Goal: Task Accomplishment & Management: Complete application form

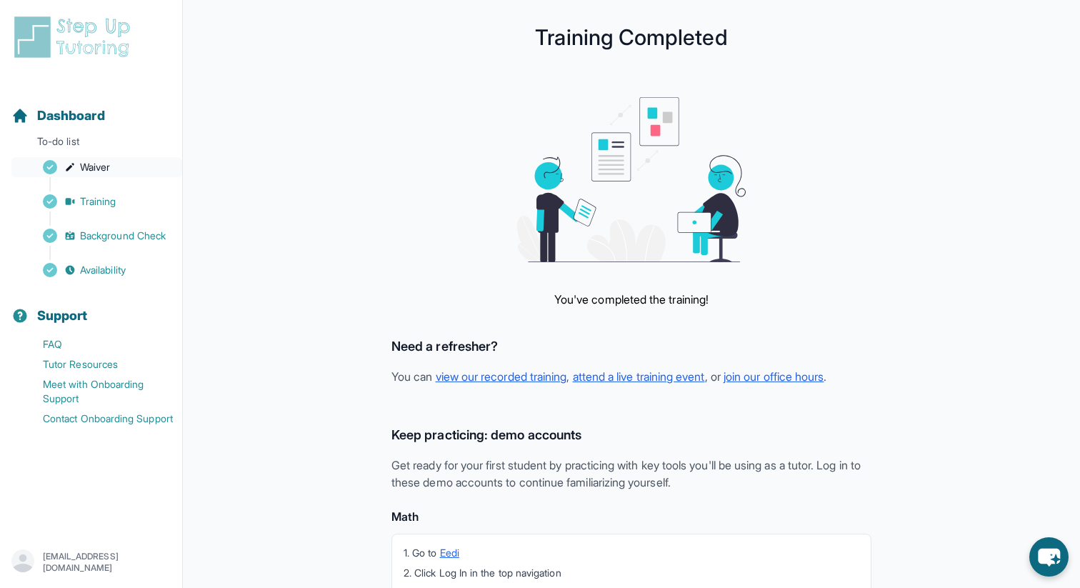
click at [100, 165] on span "Waiver" at bounding box center [95, 167] width 30 height 14
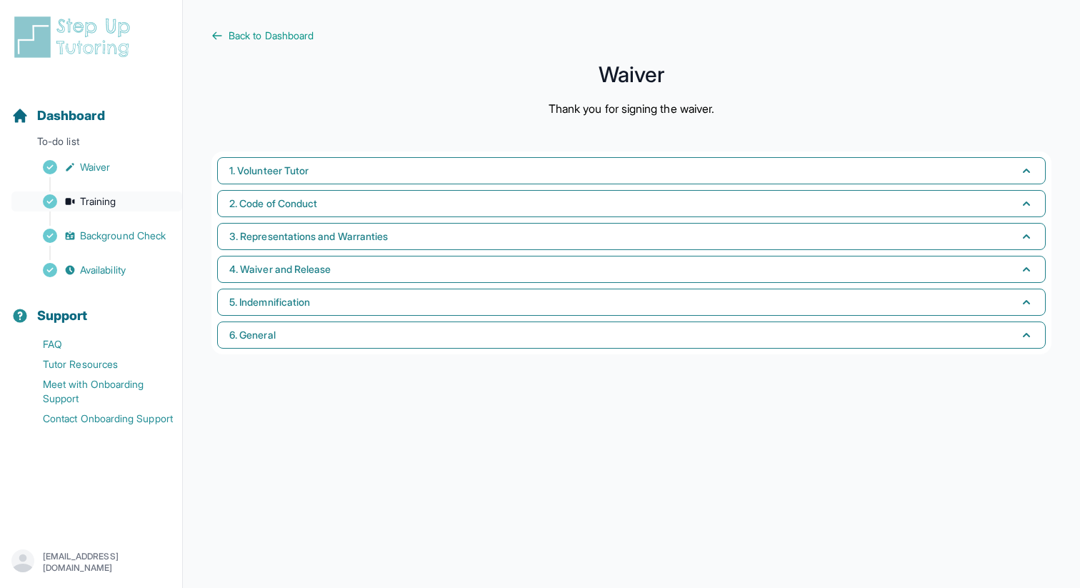
click at [118, 199] on link "Training" at bounding box center [96, 201] width 171 height 20
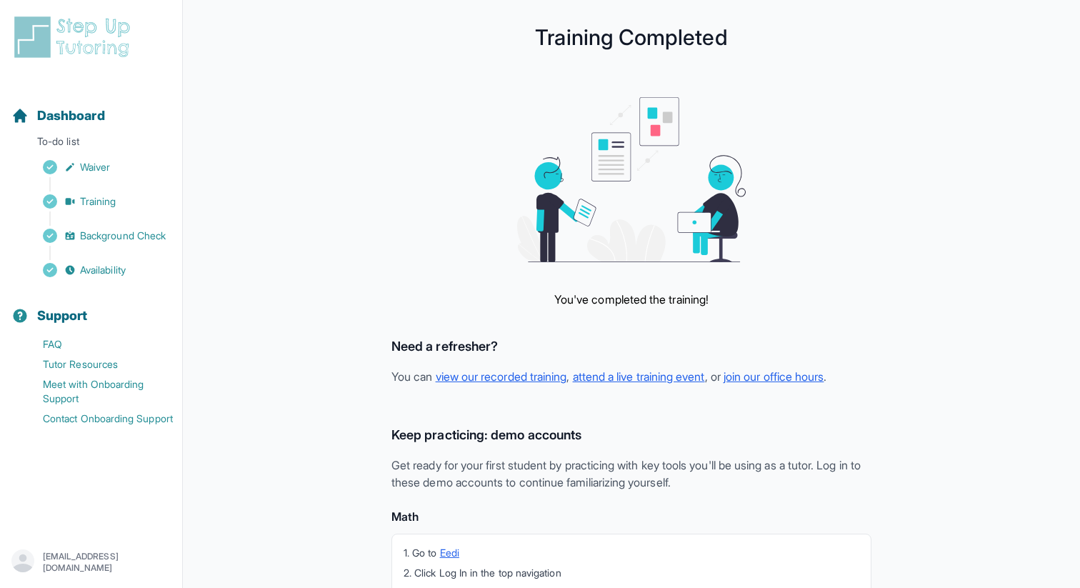
click at [116, 225] on div "Sidebar" at bounding box center [93, 218] width 165 height 14
click at [116, 239] on span "Background Check" at bounding box center [123, 236] width 86 height 14
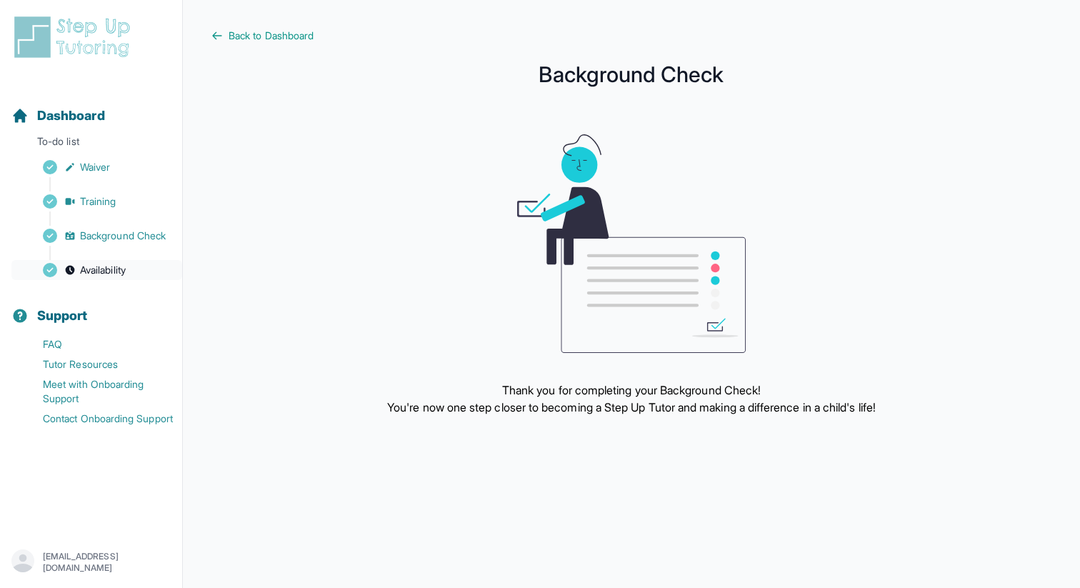
click at [116, 277] on link "Availability" at bounding box center [96, 270] width 171 height 20
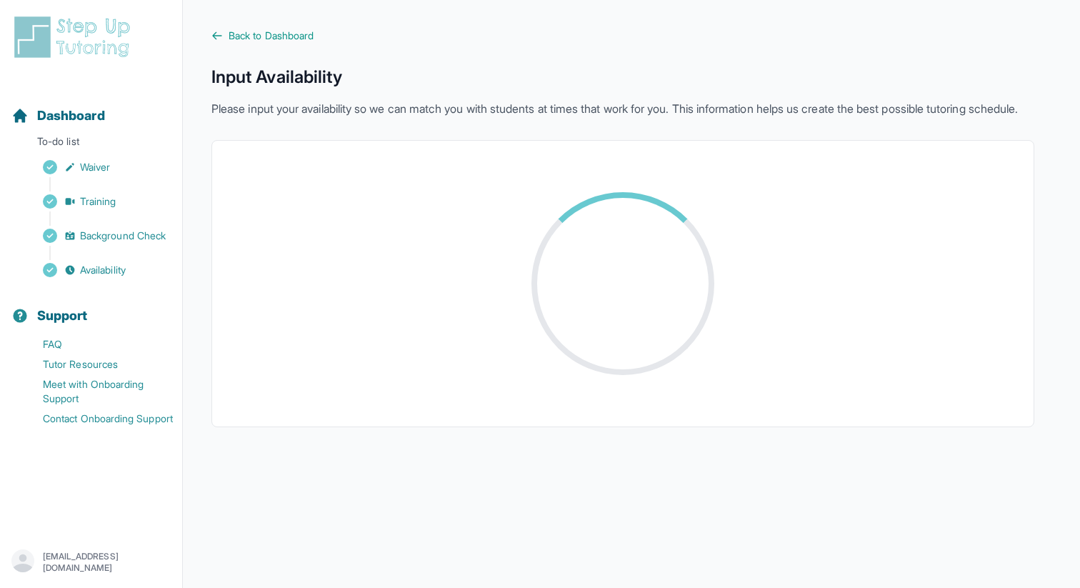
click at [128, 29] on img at bounding box center [74, 37] width 127 height 46
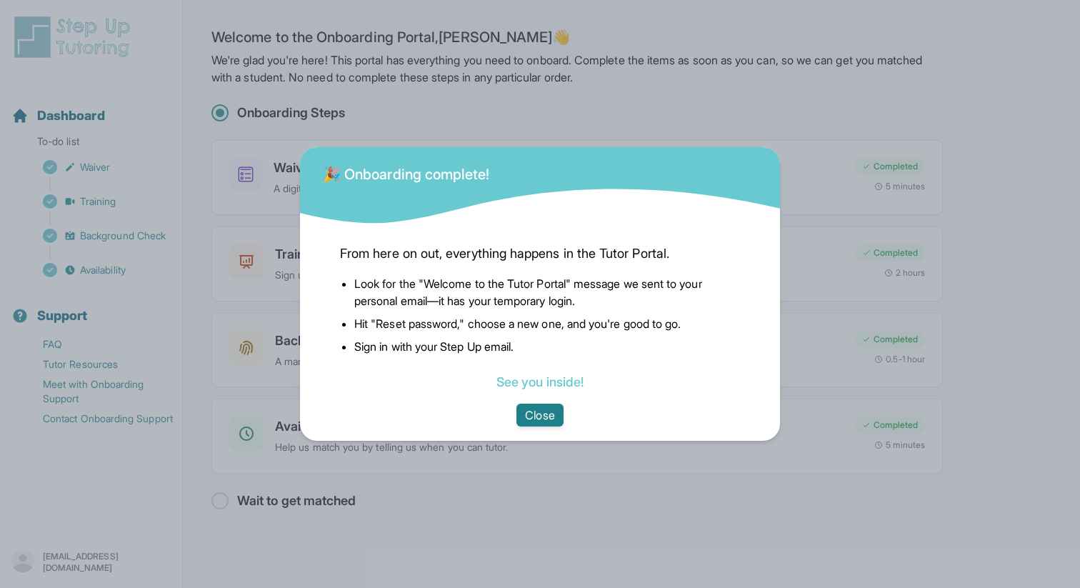
click at [533, 413] on button "Close" at bounding box center [539, 414] width 46 height 23
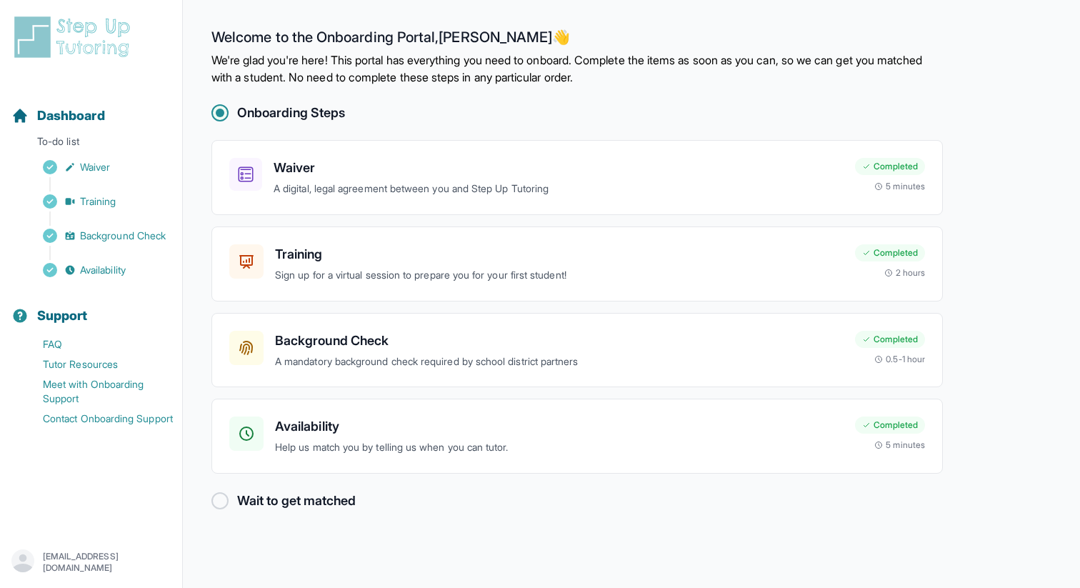
click at [96, 44] on img at bounding box center [74, 37] width 127 height 46
click at [48, 39] on img at bounding box center [74, 37] width 127 height 46
click at [224, 502] on div at bounding box center [219, 500] width 17 height 17
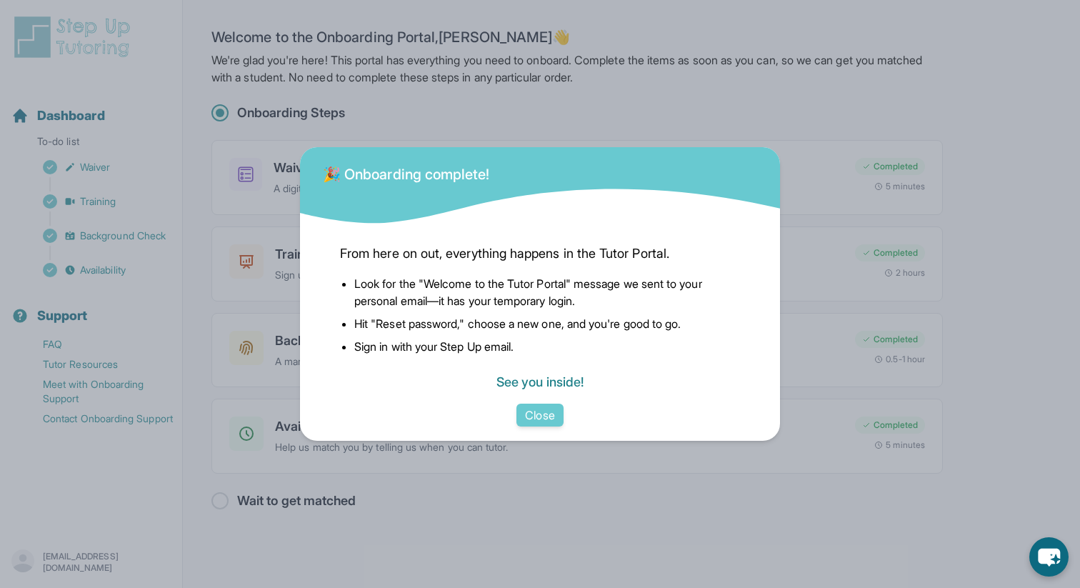
click at [551, 383] on link "See you inside!" at bounding box center [539, 381] width 87 height 15
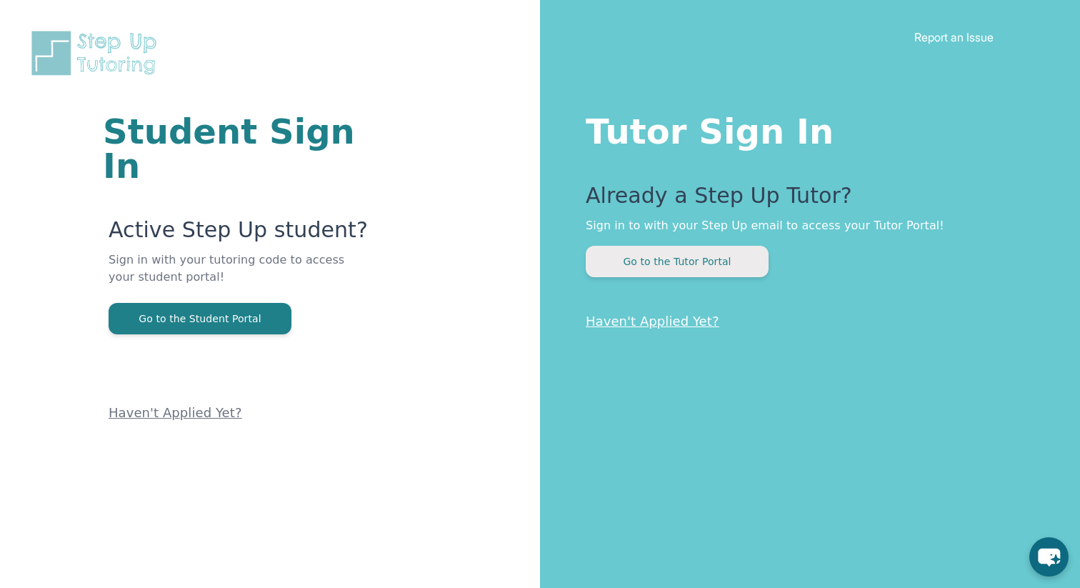
click at [619, 266] on button "Go to the Tutor Portal" at bounding box center [677, 261] width 183 height 31
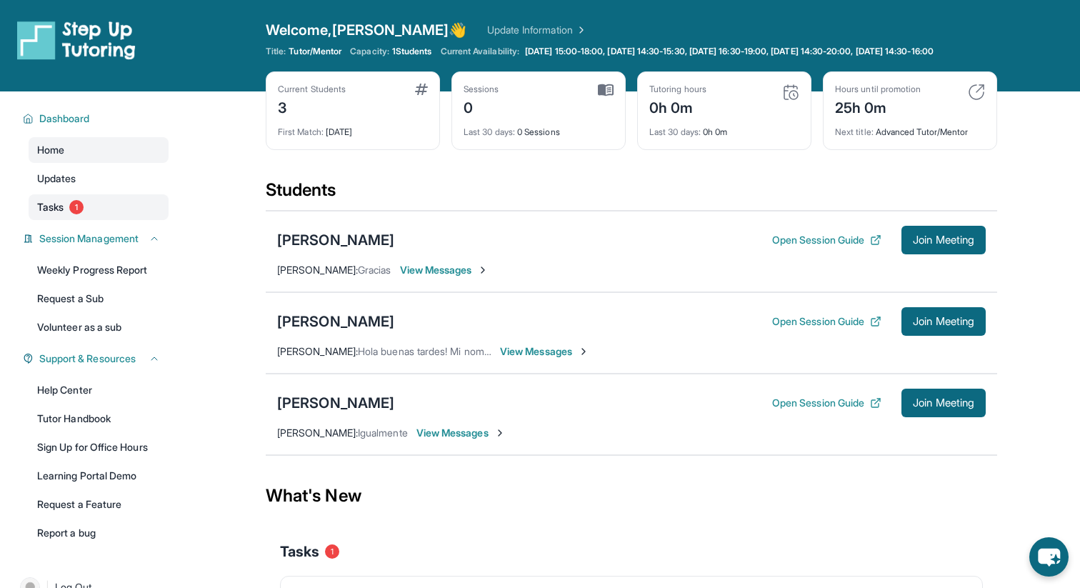
click at [101, 202] on link "Tasks 1" at bounding box center [99, 207] width 140 height 26
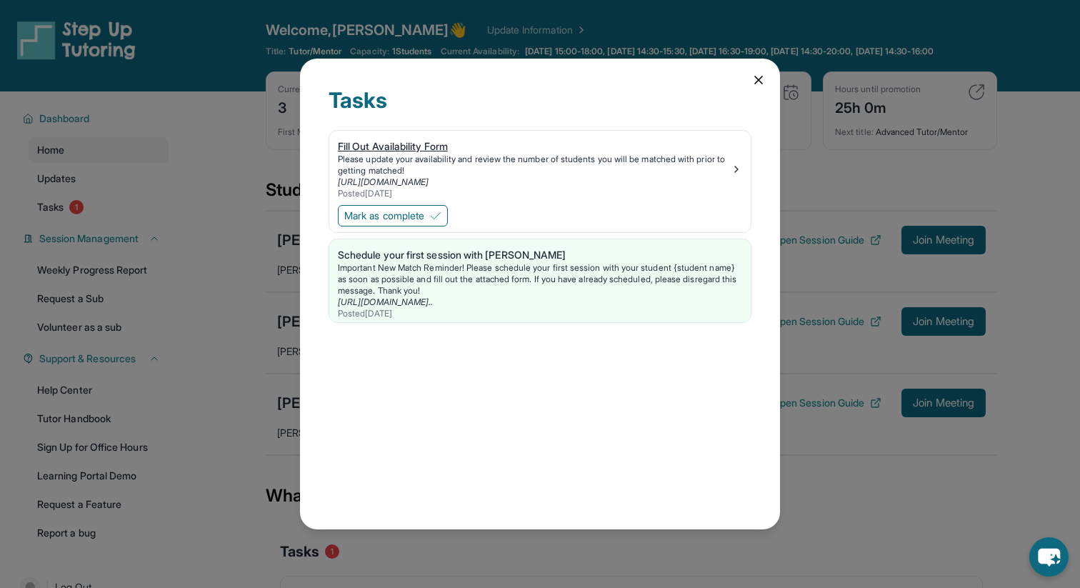
click at [625, 187] on div "[URL][DOMAIN_NAME]" at bounding box center [534, 181] width 393 height 11
click at [435, 219] on img at bounding box center [435, 215] width 11 height 11
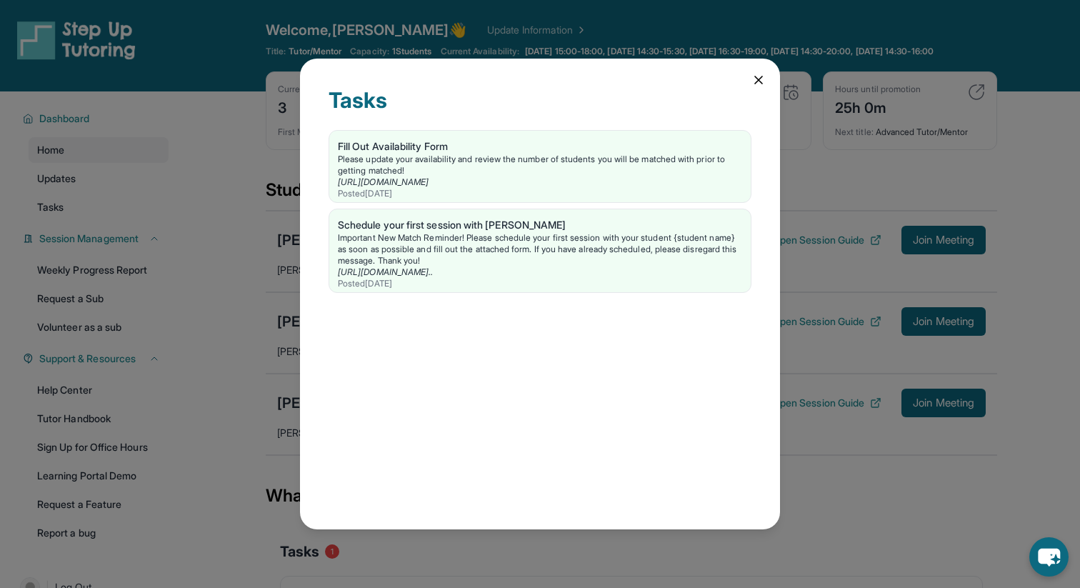
click at [758, 82] on icon at bounding box center [758, 80] width 14 height 14
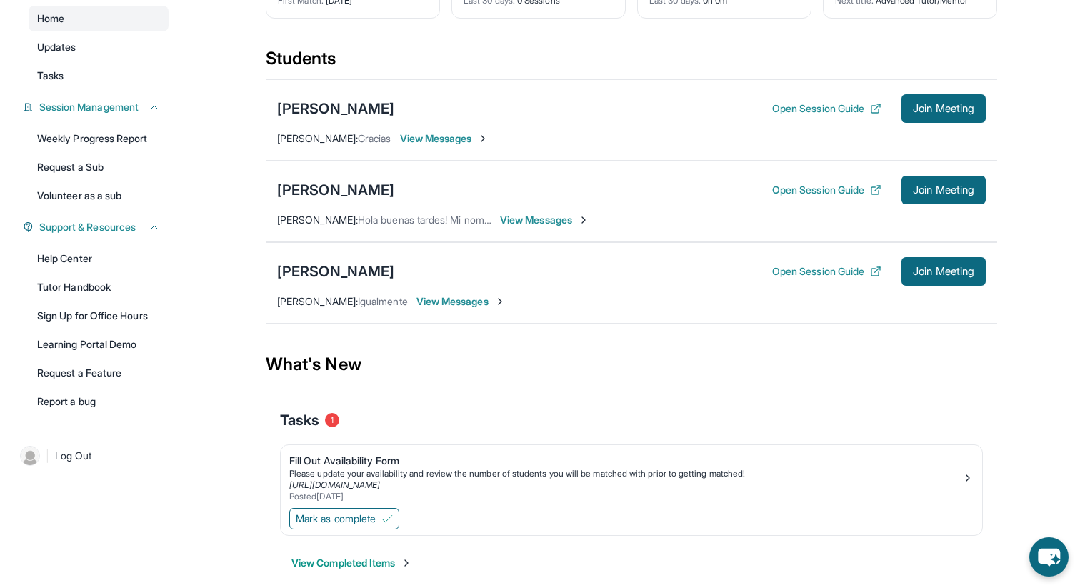
scroll to position [148, 0]
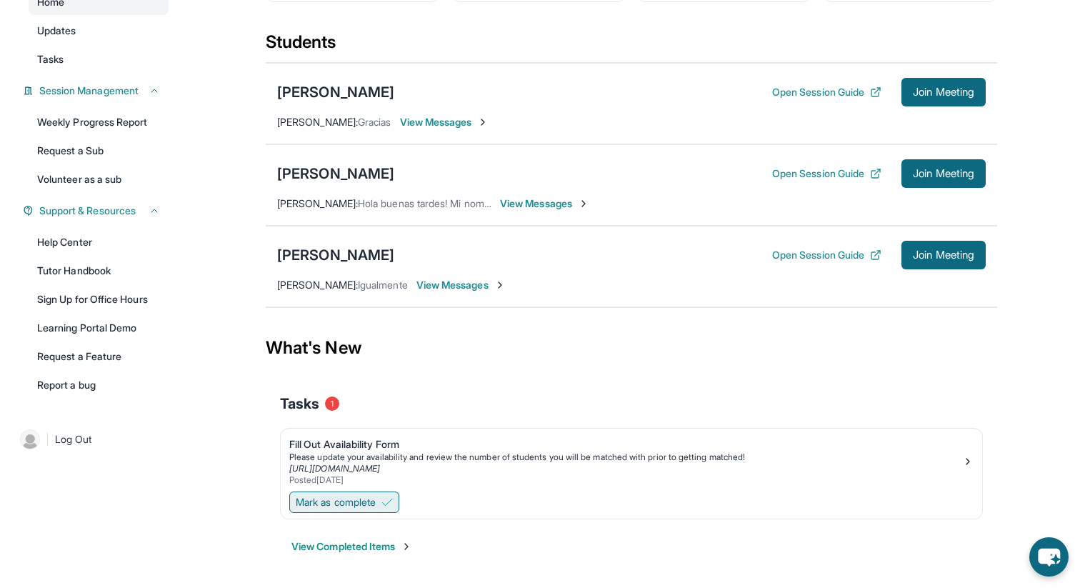
click at [373, 501] on span "Mark as complete" at bounding box center [336, 502] width 80 height 14
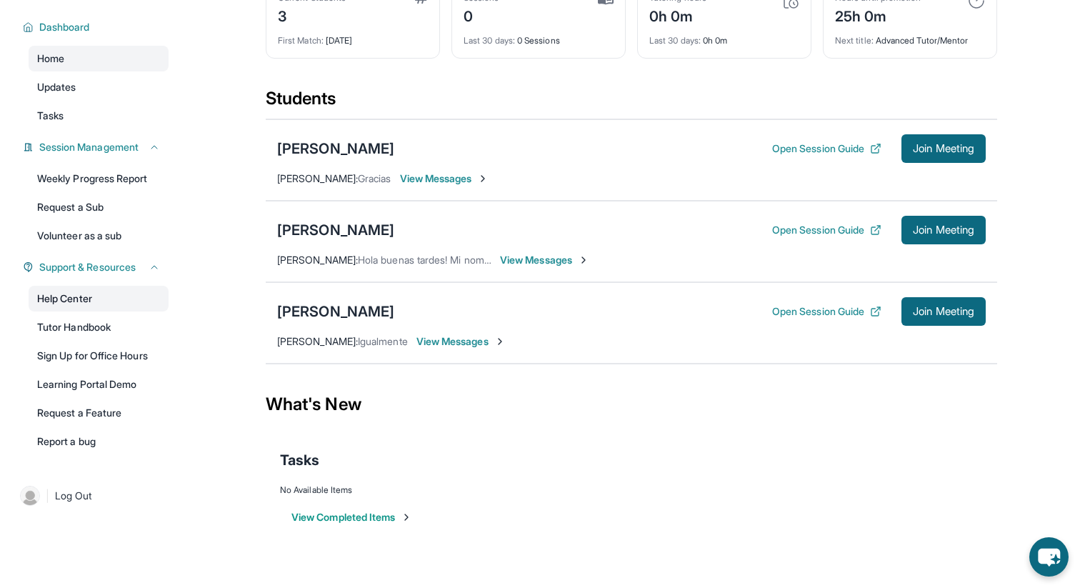
scroll to position [0, 0]
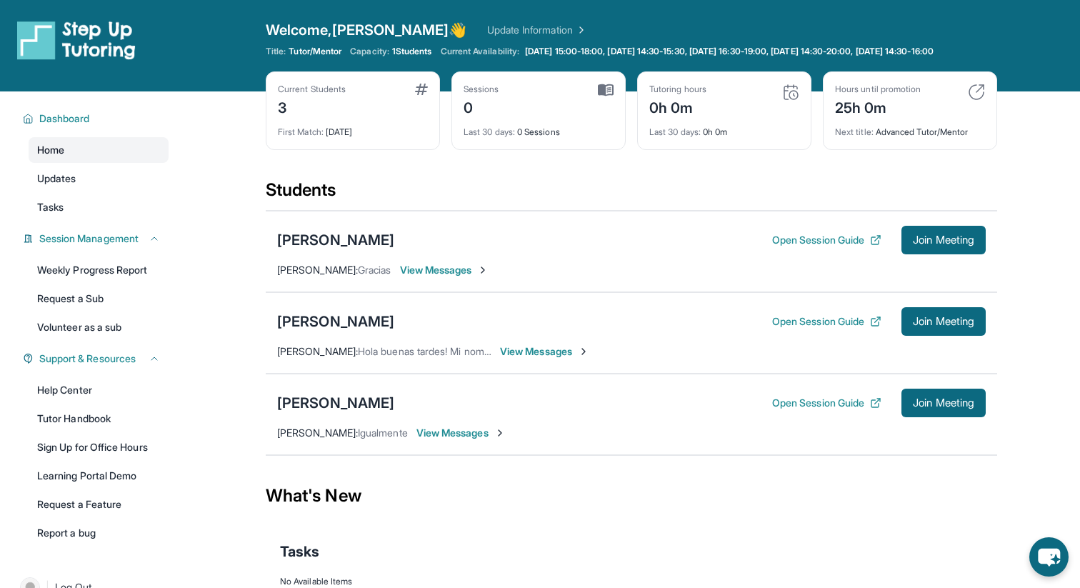
click at [124, 148] on link "Home" at bounding box center [99, 150] width 140 height 26
click at [109, 177] on link "Updates" at bounding box center [99, 179] width 140 height 26
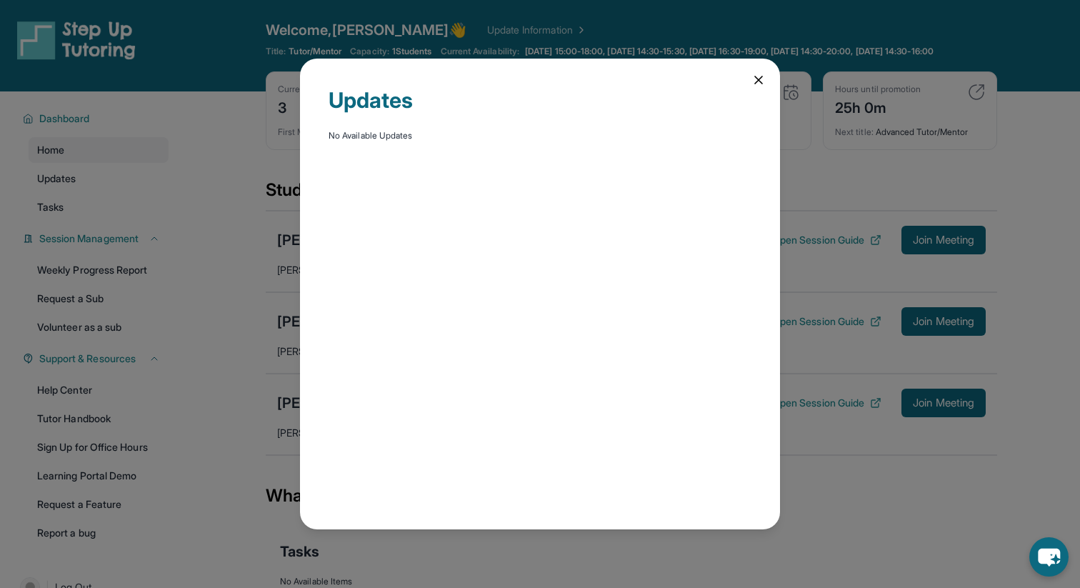
click at [96, 196] on div "Updates No Available Updates" at bounding box center [540, 294] width 1080 height 588
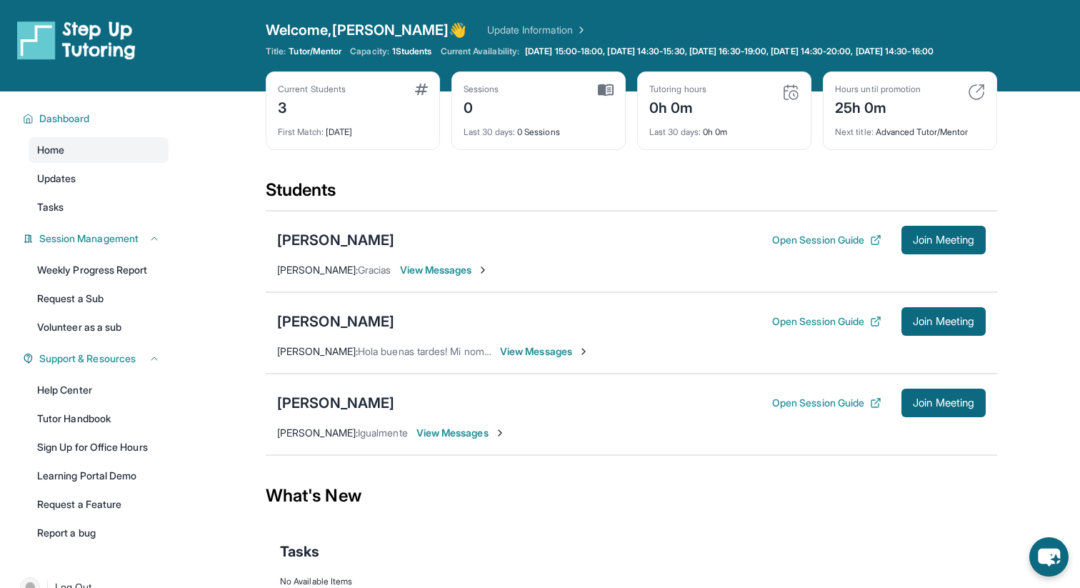
click at [977, 93] on img at bounding box center [976, 92] width 17 height 17
click at [783, 94] on img at bounding box center [790, 92] width 17 height 17
click at [605, 96] on img at bounding box center [606, 90] width 16 height 13
click at [408, 86] on div "Current Students 3" at bounding box center [353, 101] width 150 height 34
click at [520, 31] on div "Welcome, [PERSON_NAME] 👋 Update Information" at bounding box center [631, 30] width 731 height 20
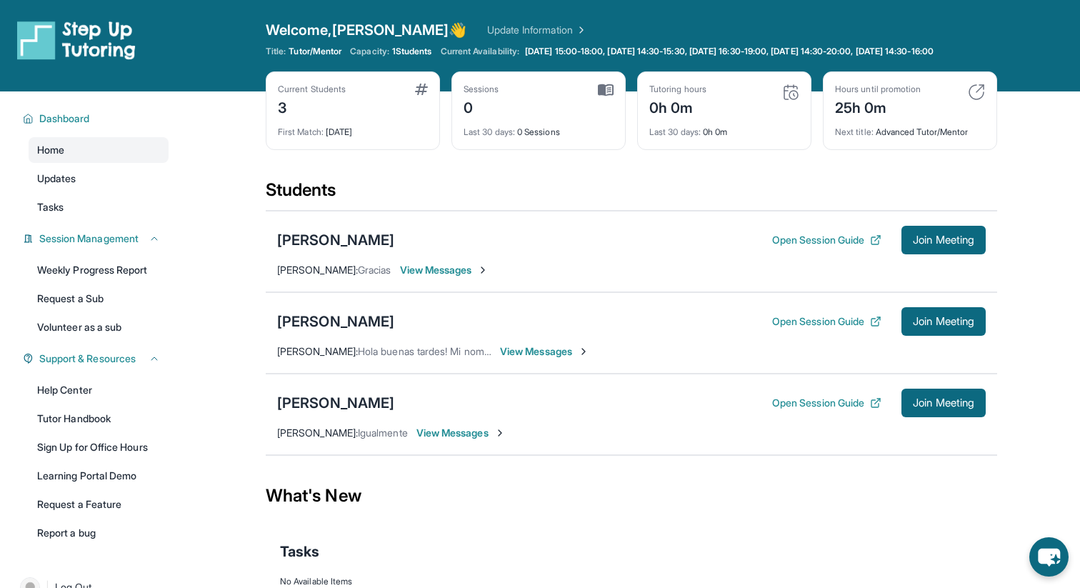
click at [504, 31] on link "Update Information" at bounding box center [537, 30] width 100 height 14
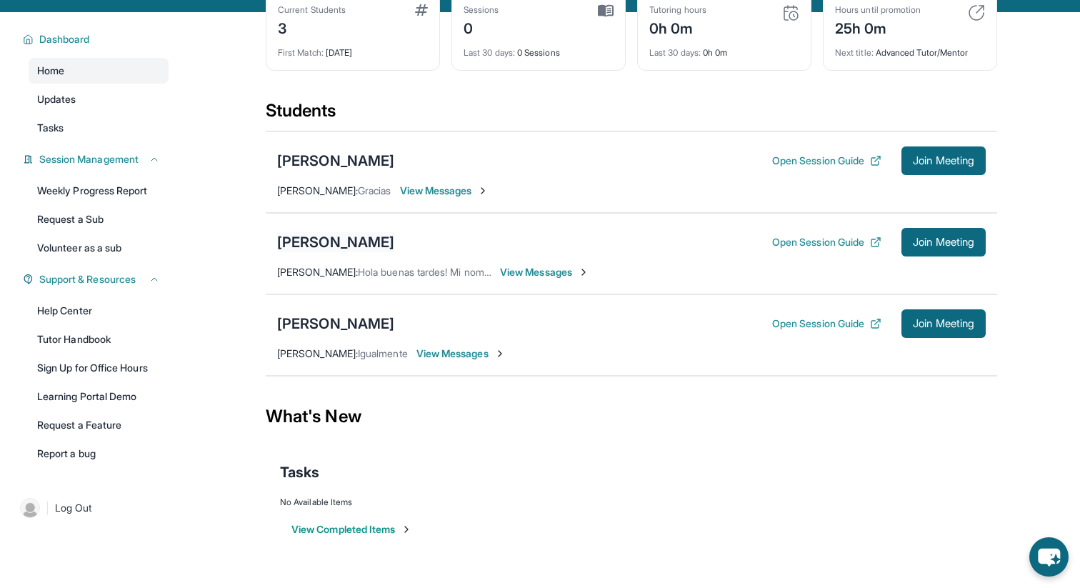
scroll to position [91, 0]
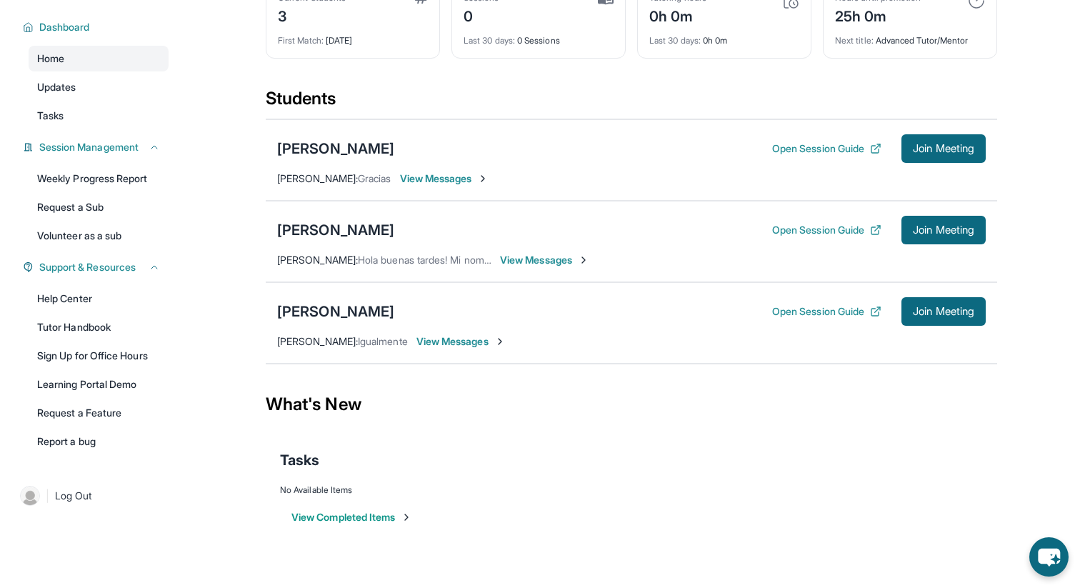
click at [356, 521] on button "View Completed Items" at bounding box center [351, 517] width 121 height 14
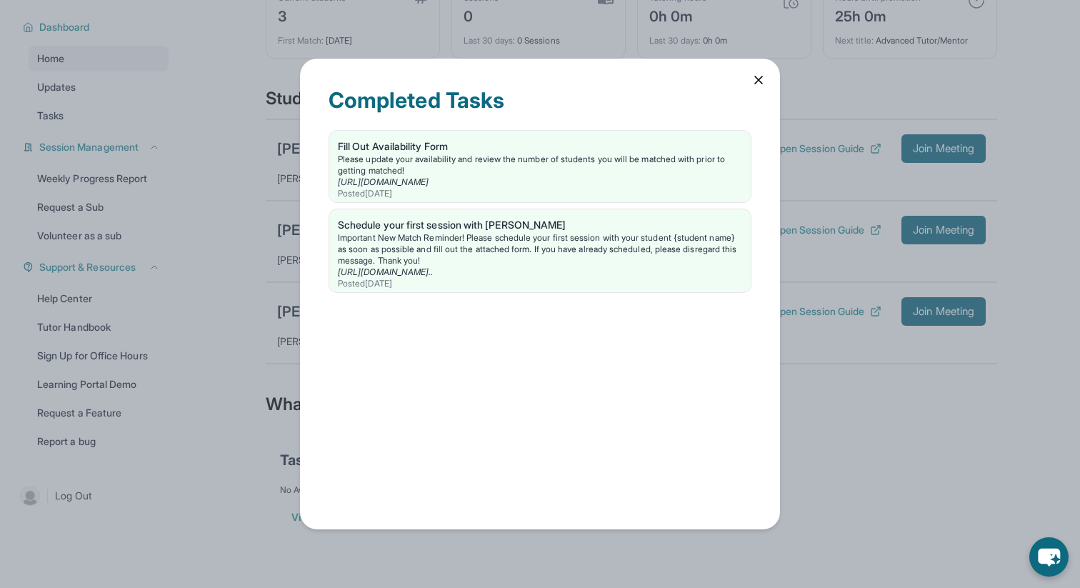
click at [762, 87] on div "Completed Tasks Fill Out Availability Form Please update your availability and …" at bounding box center [540, 294] width 480 height 470
click at [756, 75] on icon at bounding box center [758, 80] width 14 height 14
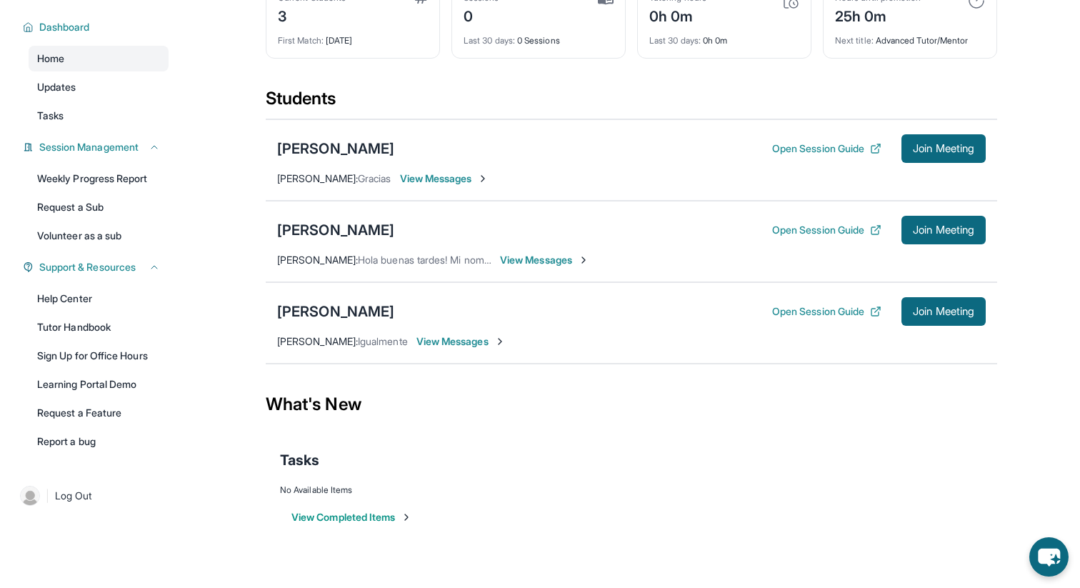
scroll to position [0, 0]
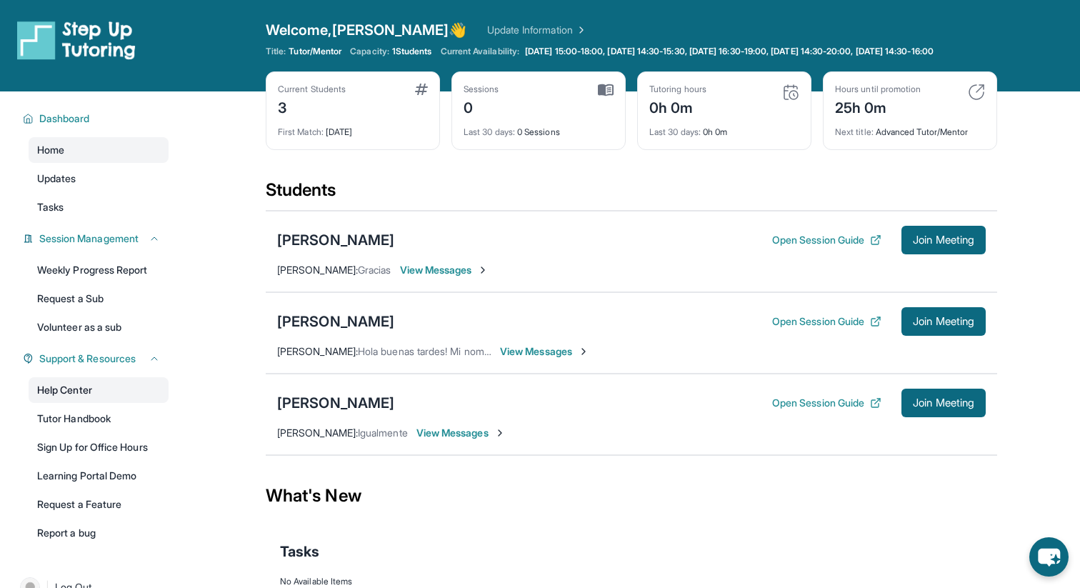
click at [81, 383] on link "Help Center" at bounding box center [99, 390] width 140 height 26
click at [112, 174] on link "Updates" at bounding box center [99, 179] width 140 height 26
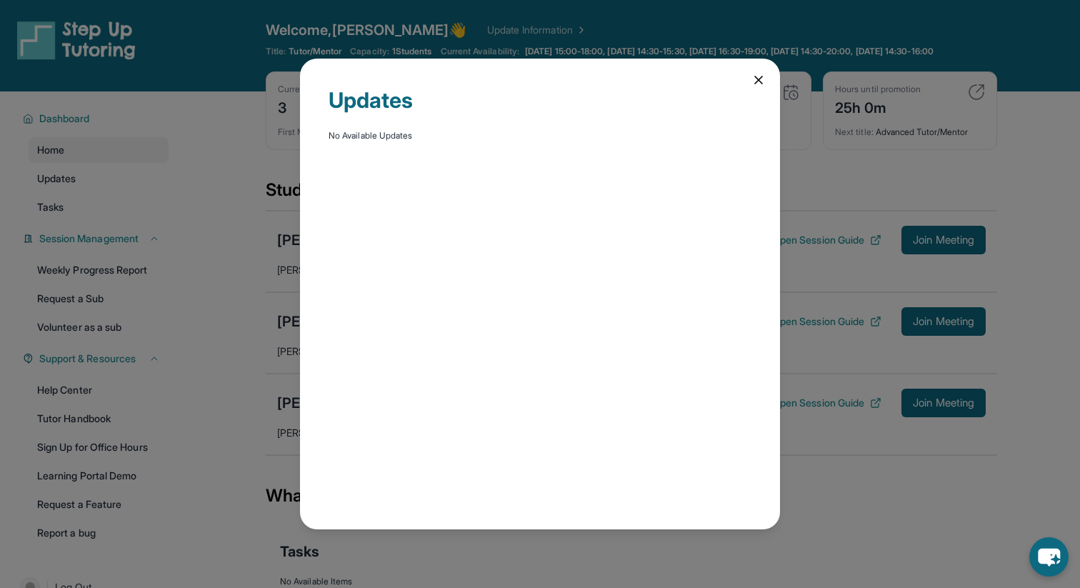
click at [761, 76] on icon at bounding box center [758, 80] width 14 height 14
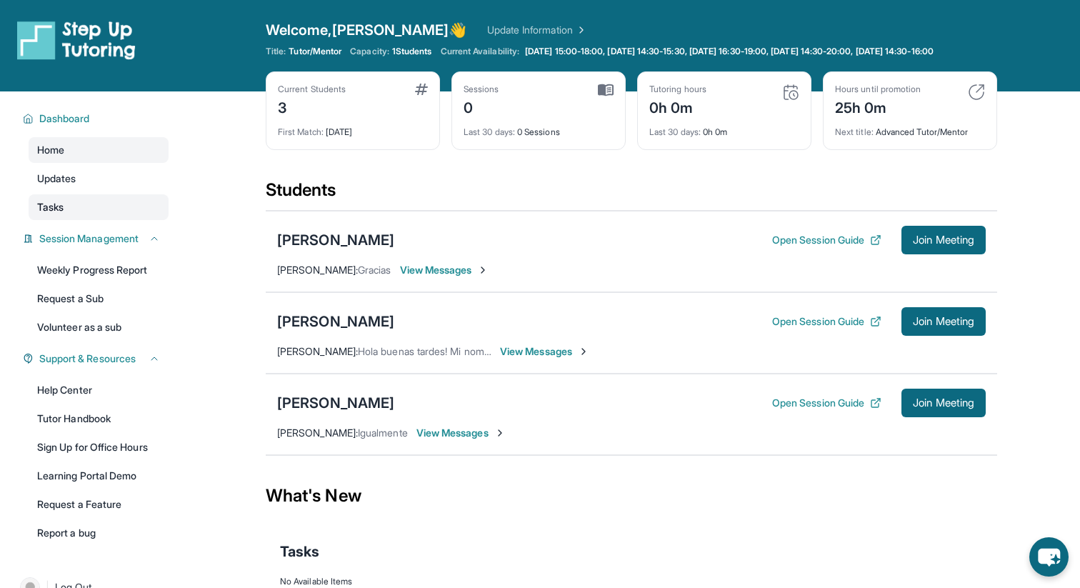
click at [95, 206] on link "Tasks" at bounding box center [99, 207] width 140 height 26
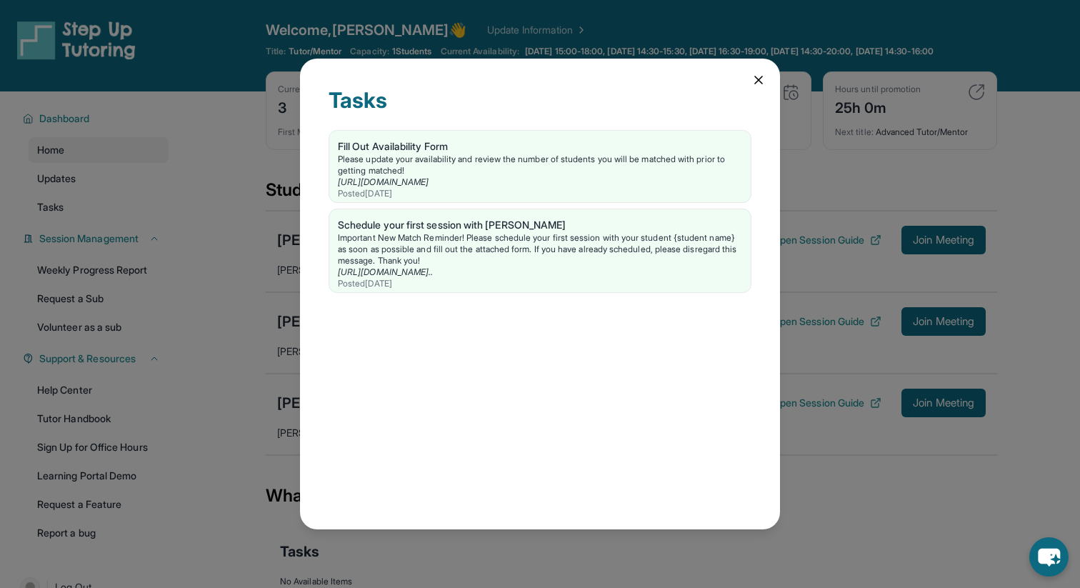
click at [760, 85] on icon at bounding box center [758, 80] width 14 height 14
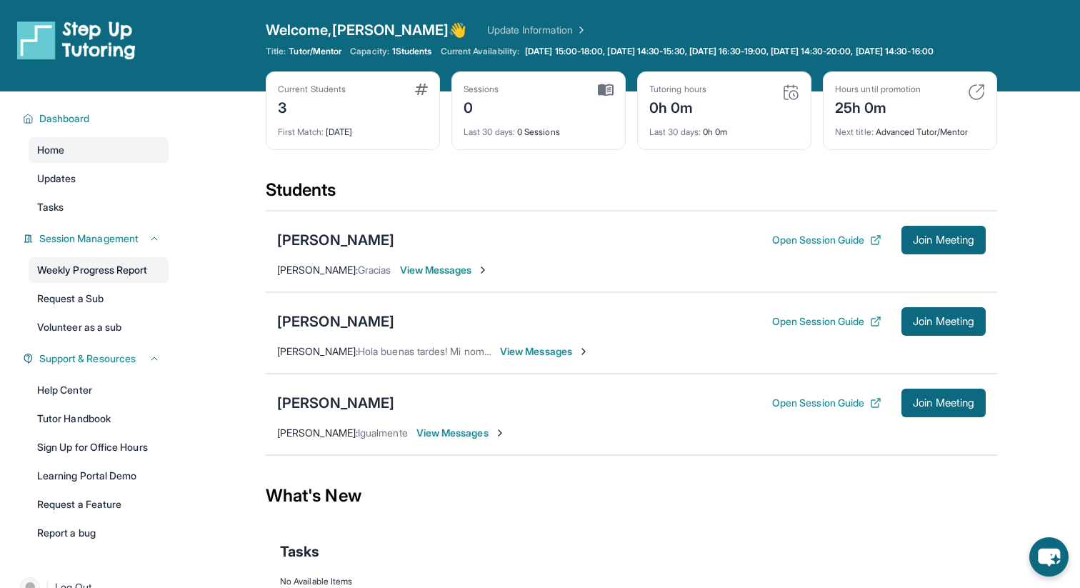
click at [66, 265] on link "Weekly Progress Report" at bounding box center [99, 270] width 140 height 26
click at [49, 471] on link "Learning Portal Demo" at bounding box center [99, 476] width 140 height 26
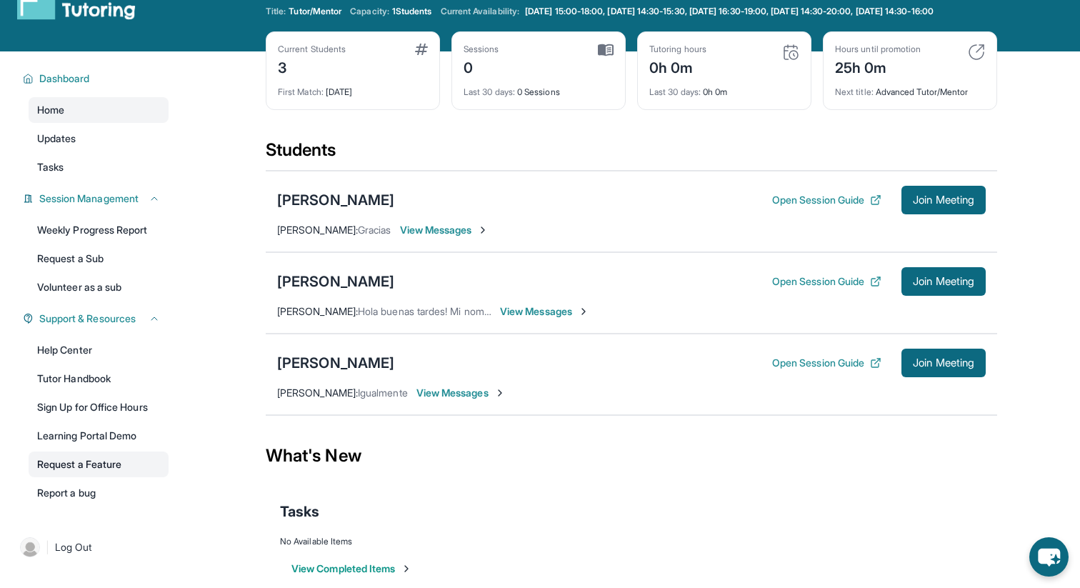
scroll to position [91, 0]
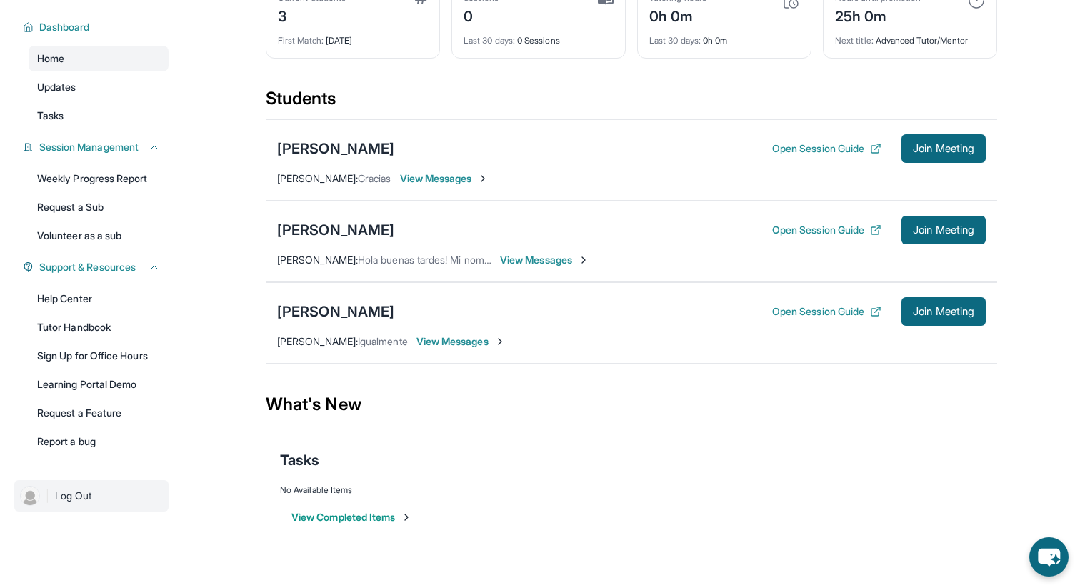
click at [26, 497] on img at bounding box center [30, 496] width 20 height 20
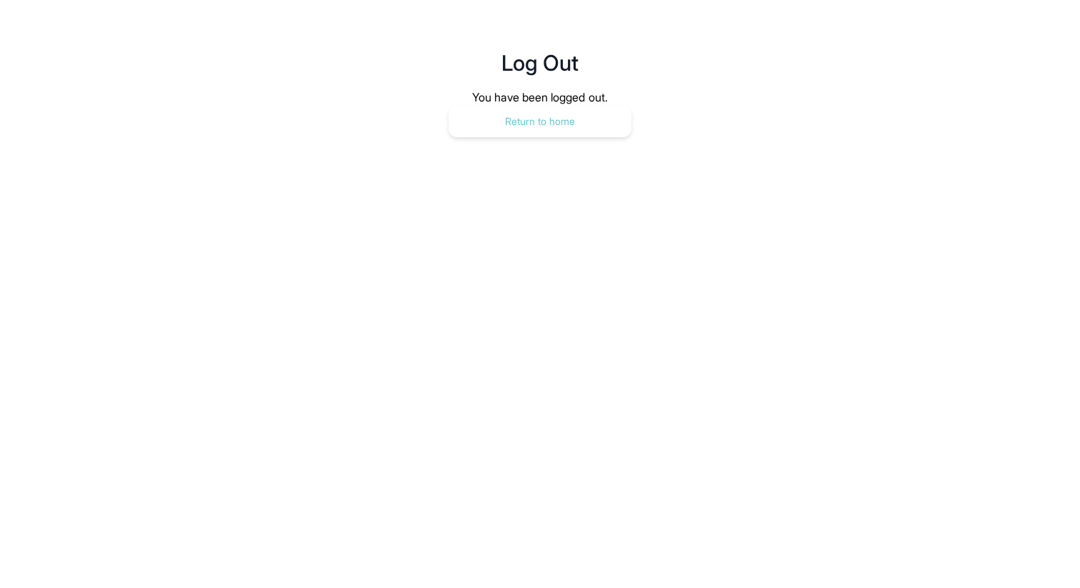
click at [516, 116] on button "Return to home" at bounding box center [539, 121] width 183 height 31
